Goal: Information Seeking & Learning: Learn about a topic

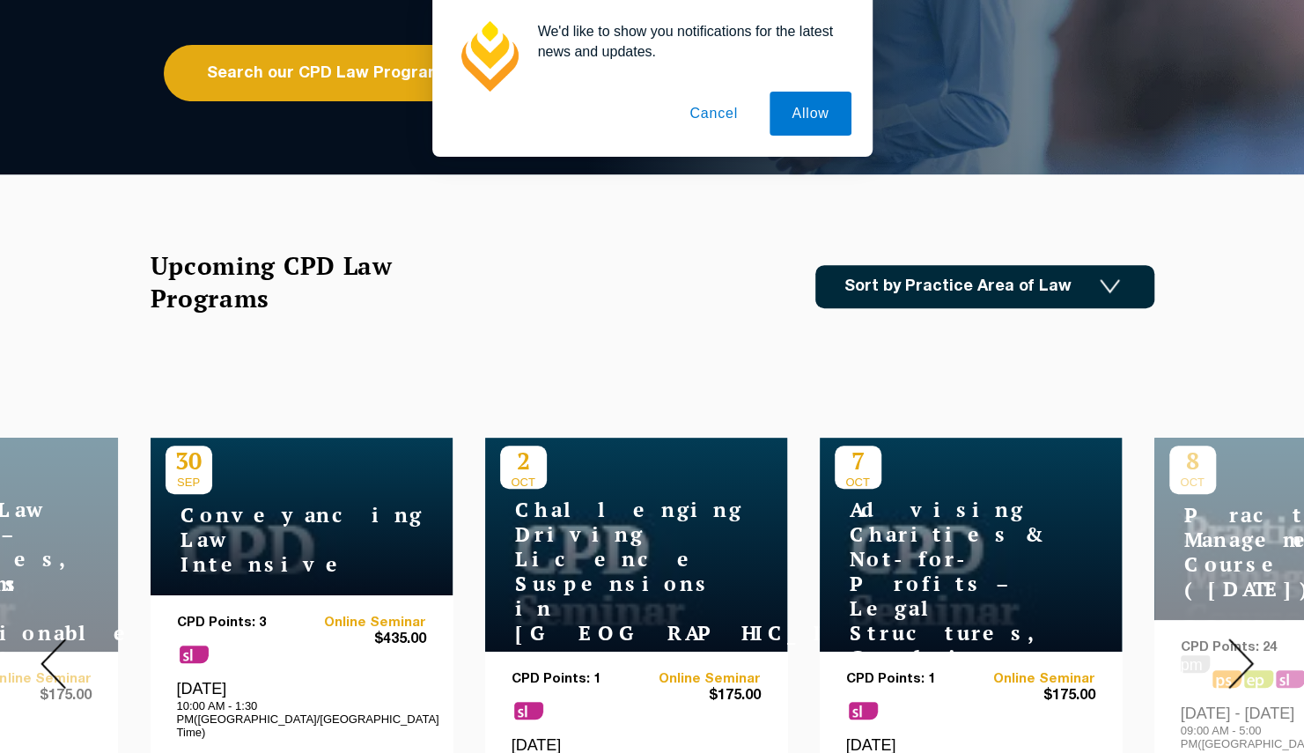
click at [281, 100] on div "We'd like to show you notifications for the latest news and updates. Allow Canc…" at bounding box center [652, 78] width 1304 height 157
click at [268, 88] on div "We'd like to show you notifications for the latest news and updates. Allow Canc…" at bounding box center [652, 78] width 1304 height 157
click at [299, 69] on div "We'd like to show you notifications for the latest news and updates. Allow Canc…" at bounding box center [652, 78] width 1304 height 157
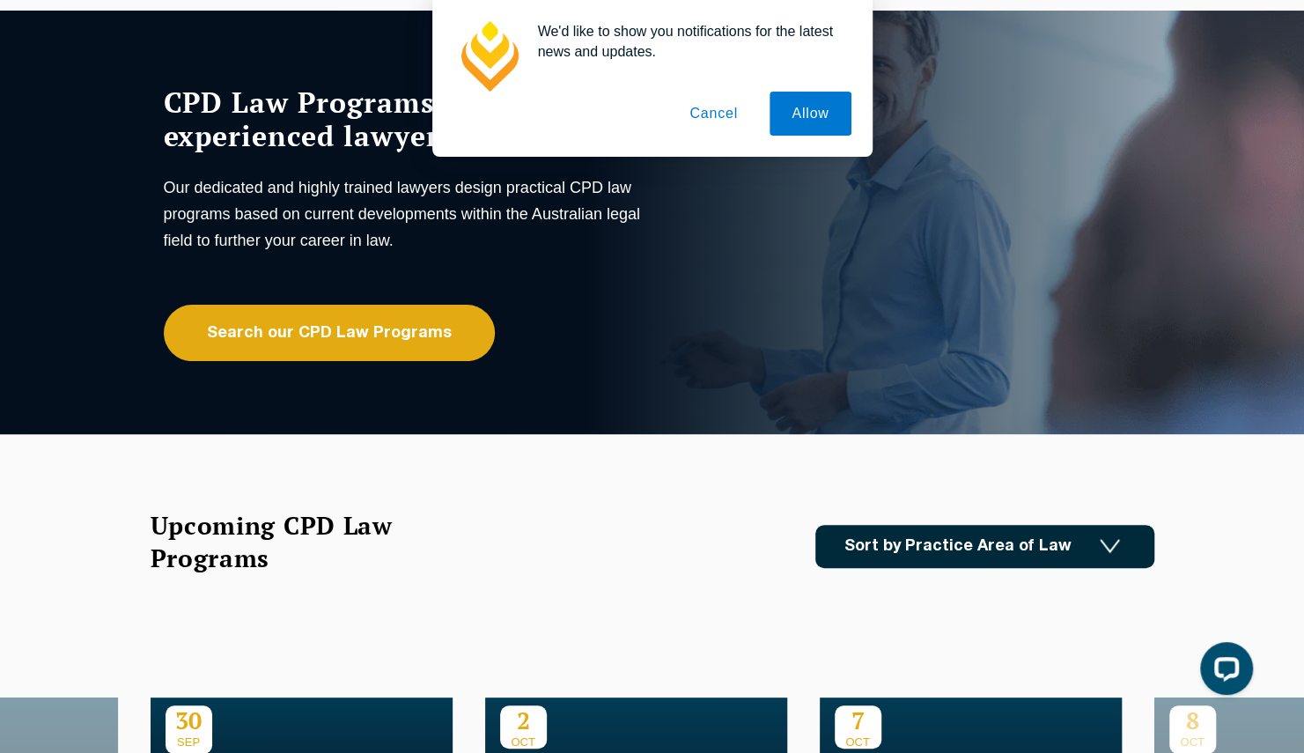
scroll to position [107, 0]
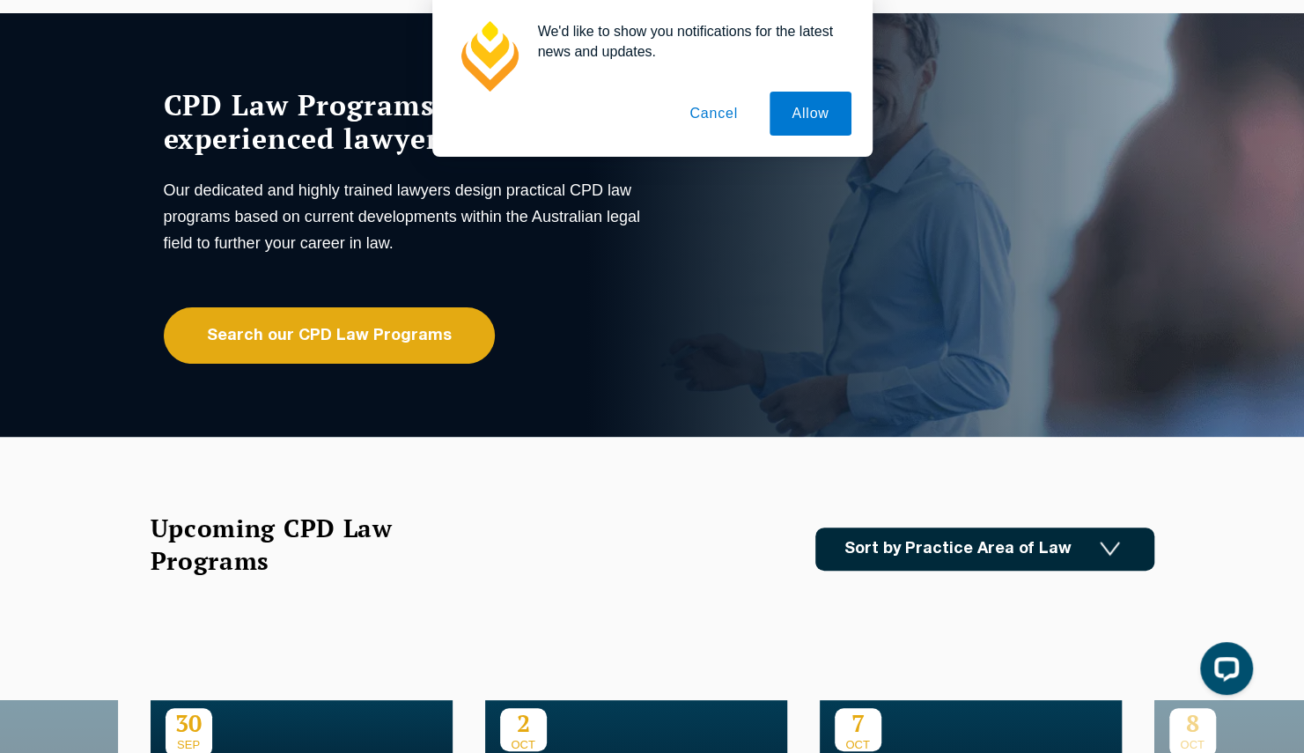
click at [732, 129] on button "Cancel" at bounding box center [713, 114] width 92 height 44
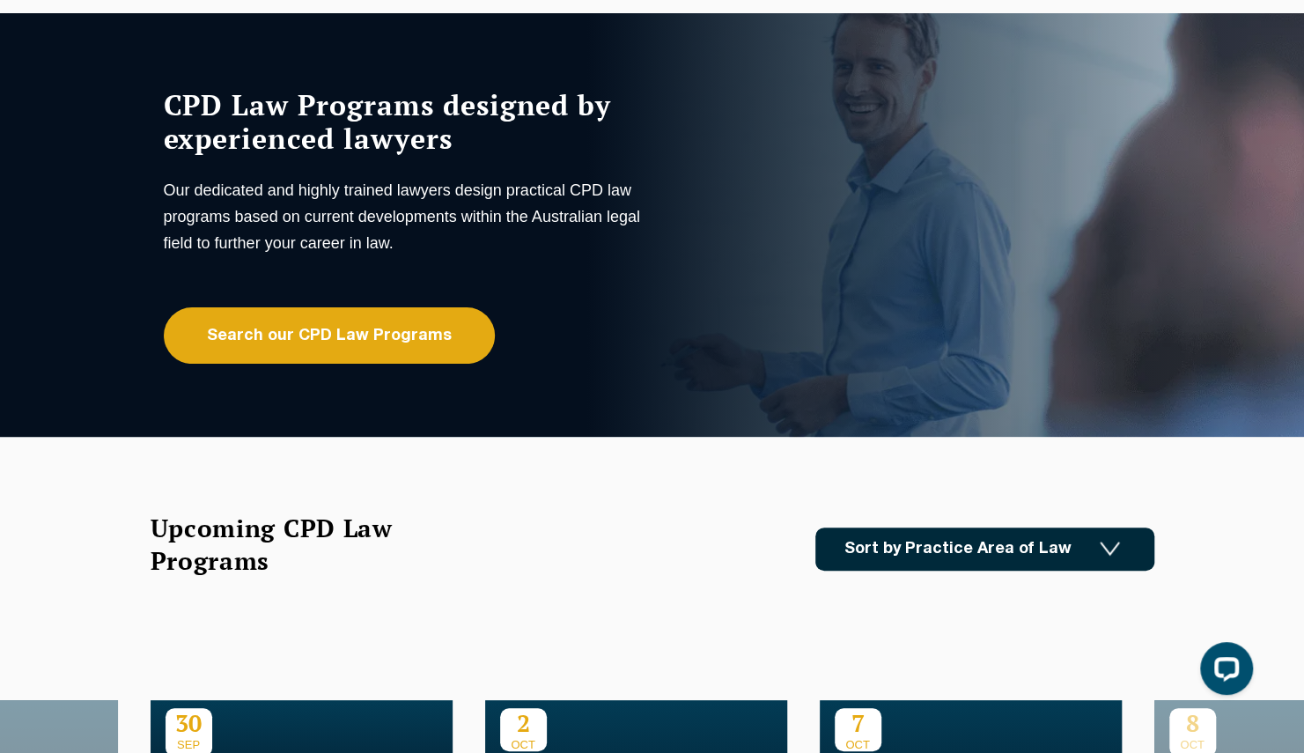
scroll to position [0, 0]
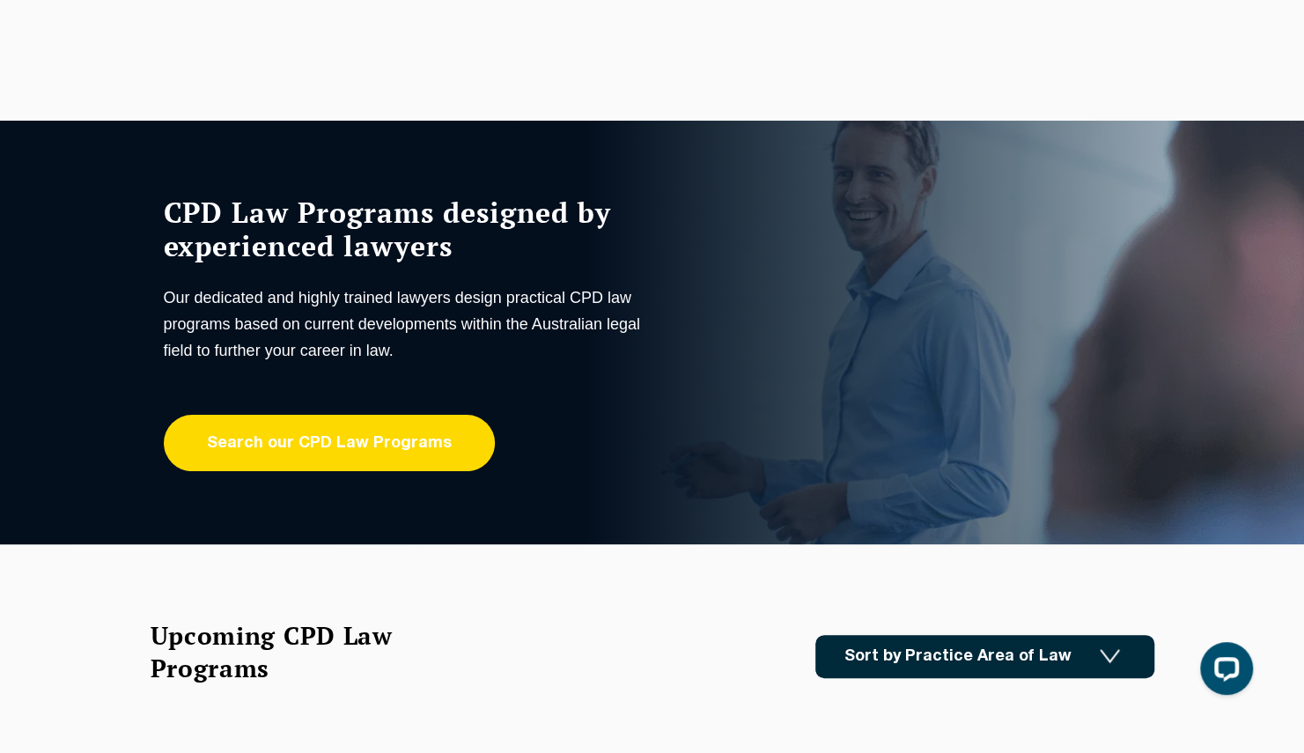
click at [364, 434] on link "Search our CPD Law Programs" at bounding box center [329, 443] width 331 height 56
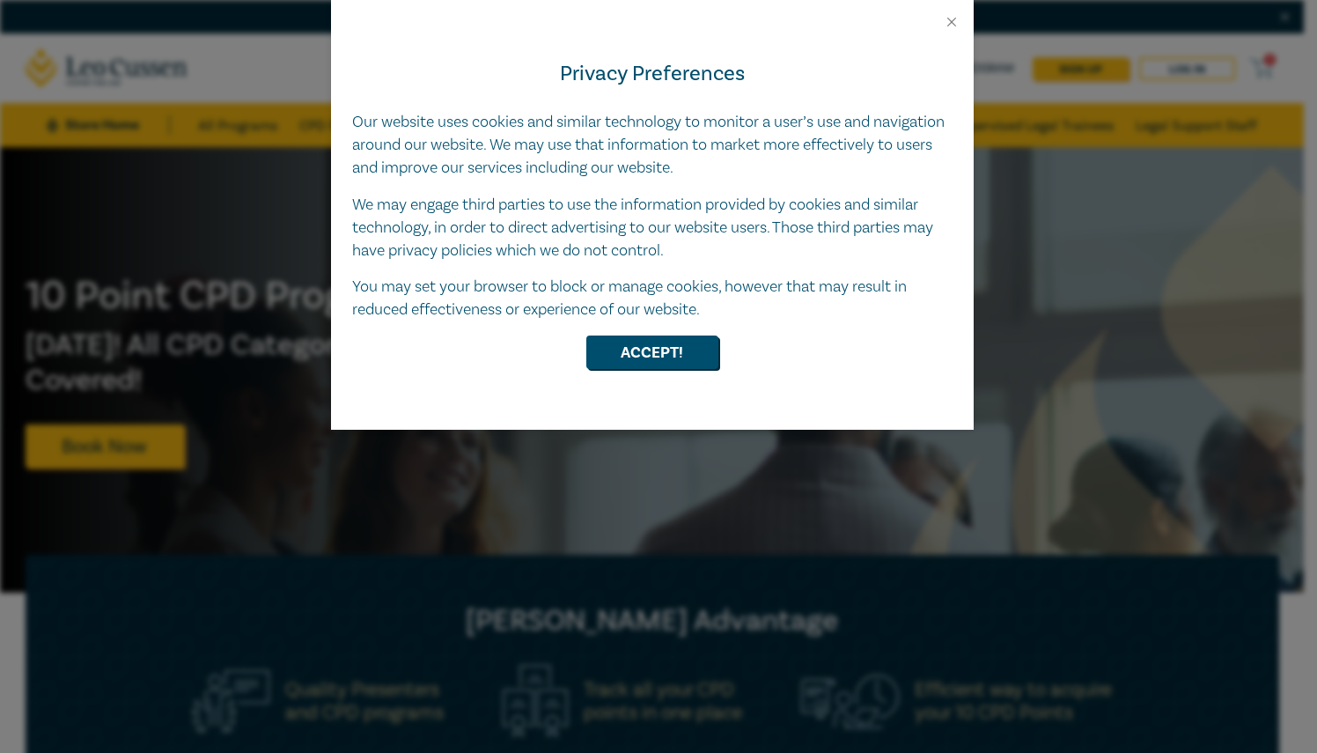
click at [676, 369] on div "Privacy Preferences Our website uses cookies and similar technology to monitor …" at bounding box center [652, 230] width 643 height 400
click at [641, 349] on button "Accept!" at bounding box center [652, 351] width 132 height 33
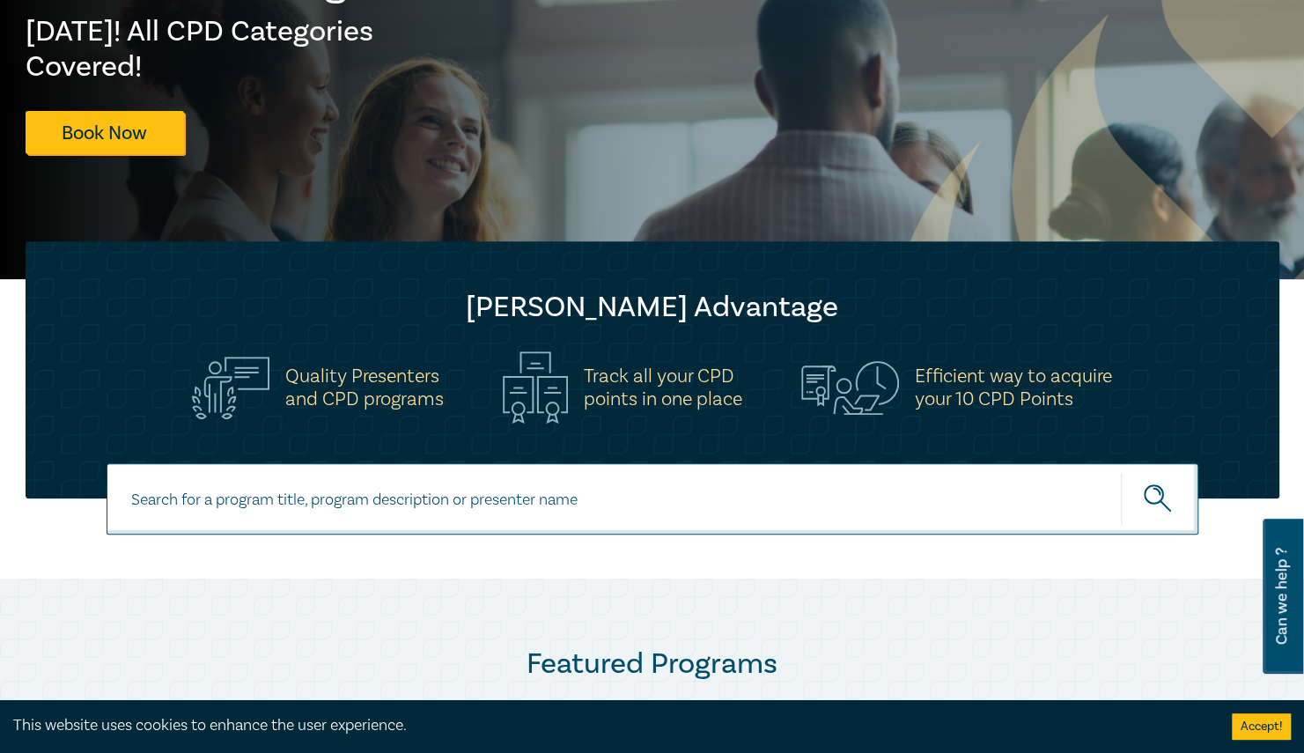
scroll to position [460, 0]
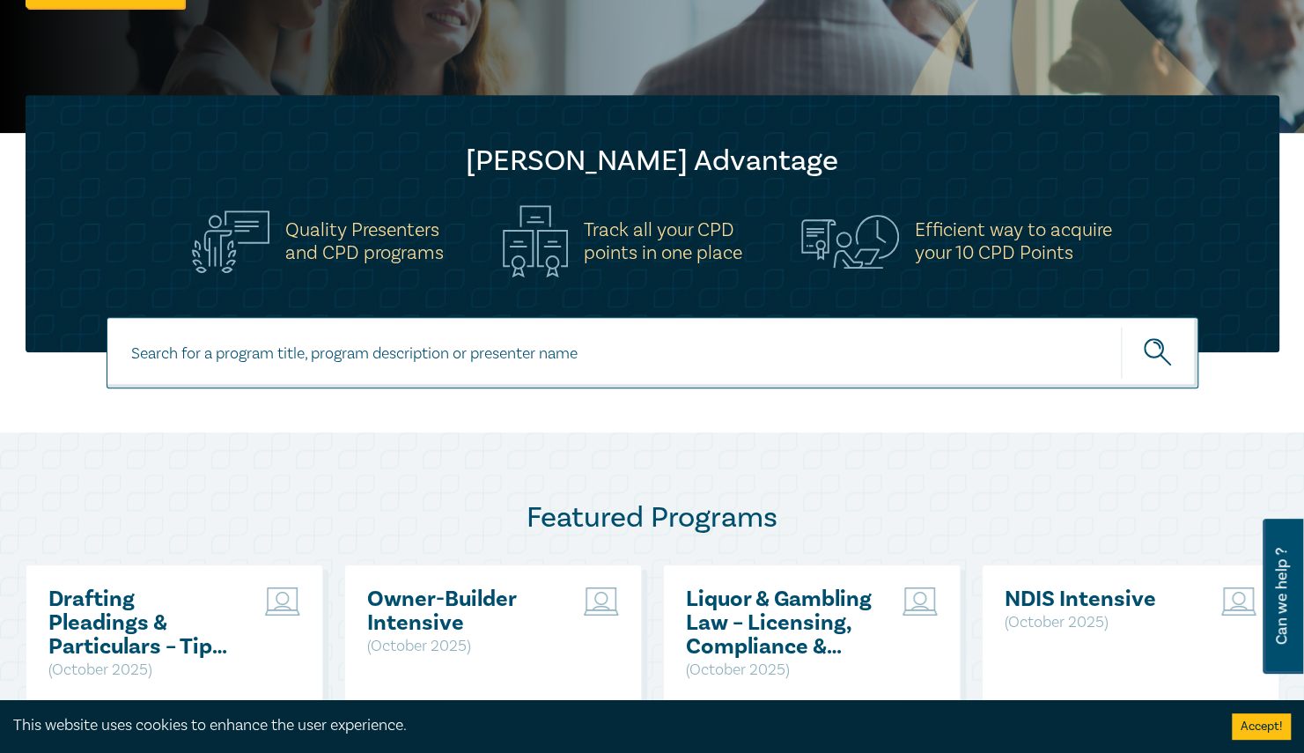
click at [287, 366] on input at bounding box center [653, 352] width 1092 height 71
type input "federal court"
click at [1121, 326] on button "submit" at bounding box center [1159, 353] width 77 height 54
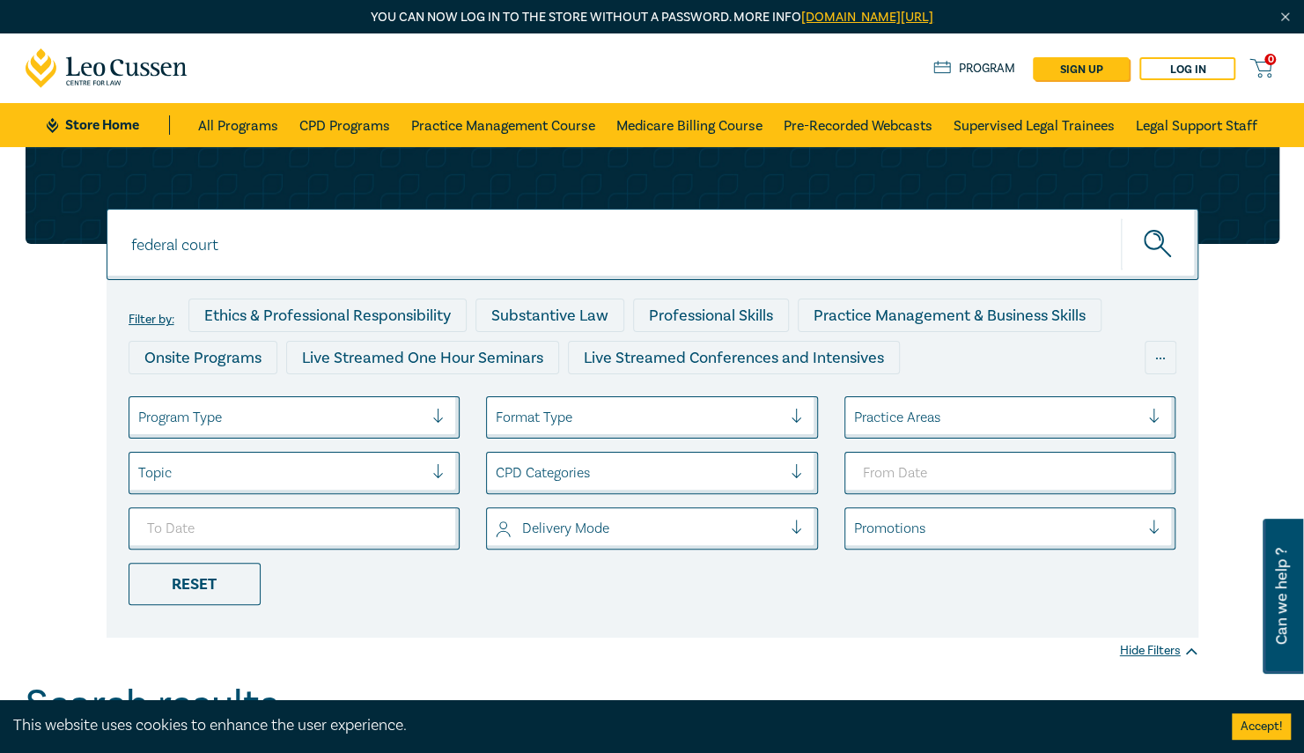
drag, startPoint x: 285, startPoint y: 253, endPoint x: 190, endPoint y: 240, distance: 95.9
click at [190, 240] on input "federal court" at bounding box center [653, 244] width 1092 height 71
type input "federal circuit court"
click at [1121, 217] on button "submit" at bounding box center [1159, 244] width 77 height 54
